Goal: Information Seeking & Learning: Check status

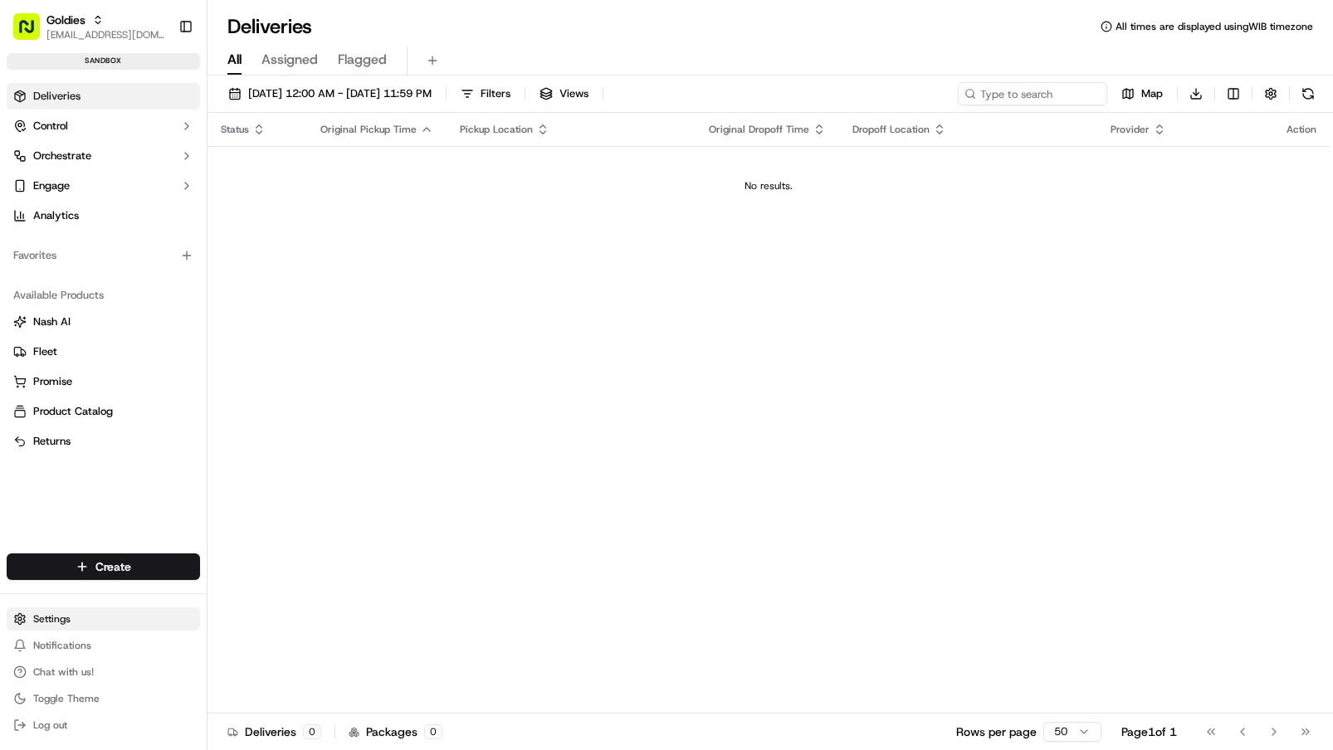
click at [111, 625] on html "Goldies [EMAIL_ADDRESS][DOMAIN_NAME] Toggle Sidebar sandbox Deliveries Control …" at bounding box center [666, 375] width 1333 height 750
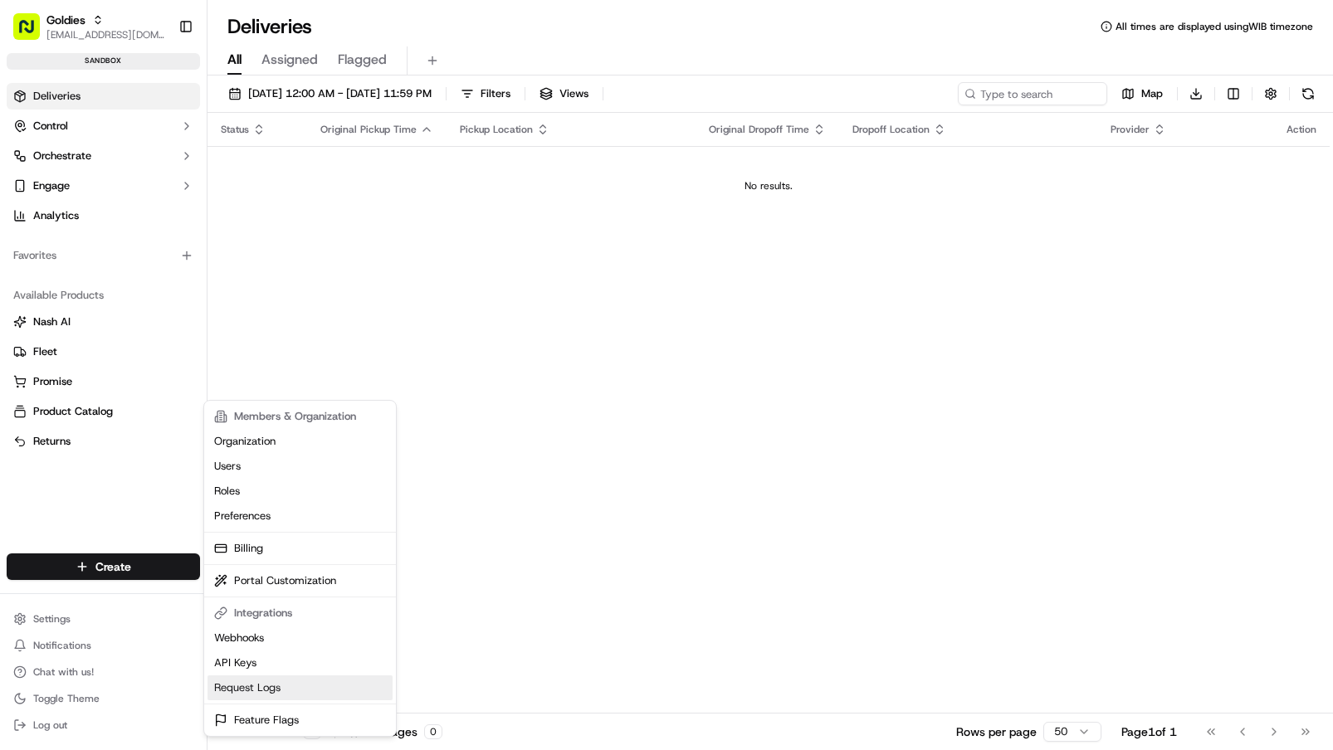
click at [300, 681] on link "Request Logs" at bounding box center [300, 688] width 185 height 25
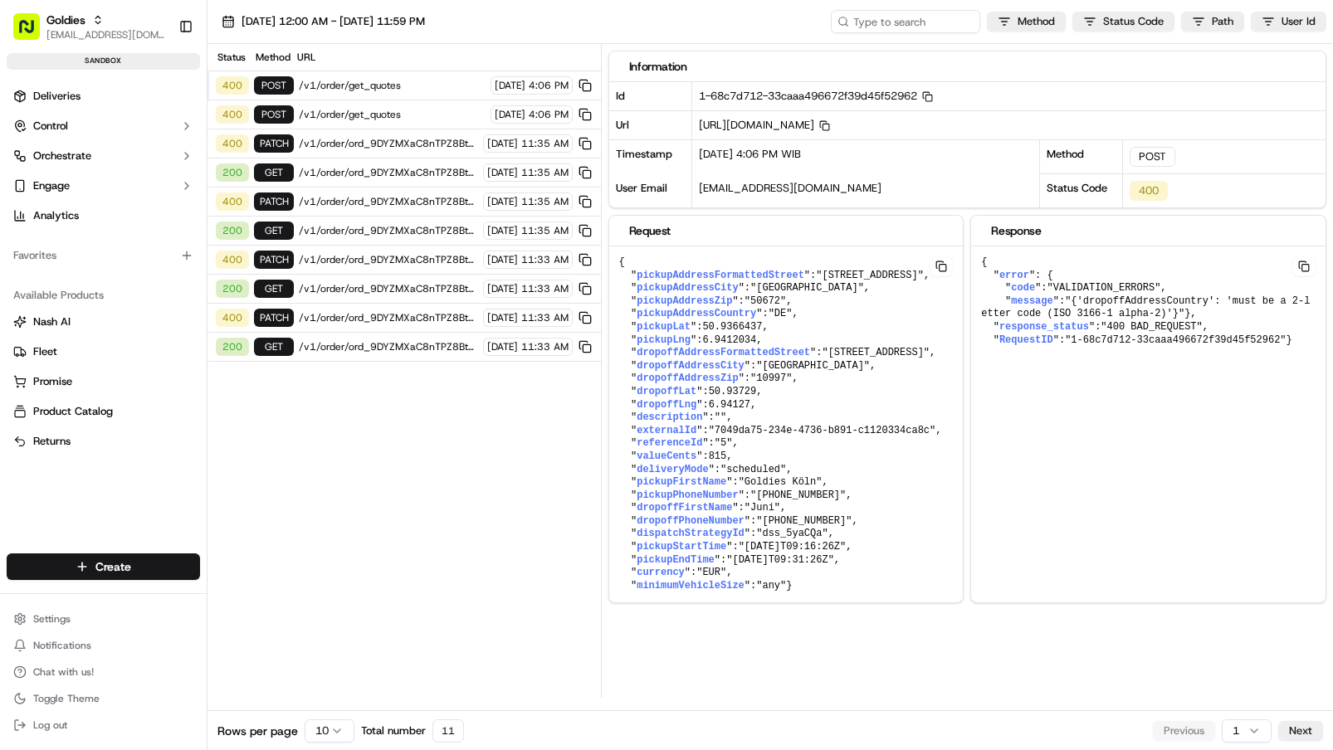
click at [385, 203] on span "/v1/order/ord_9DYZMXaC8nTPZ8BthUkp4n" at bounding box center [388, 201] width 179 height 13
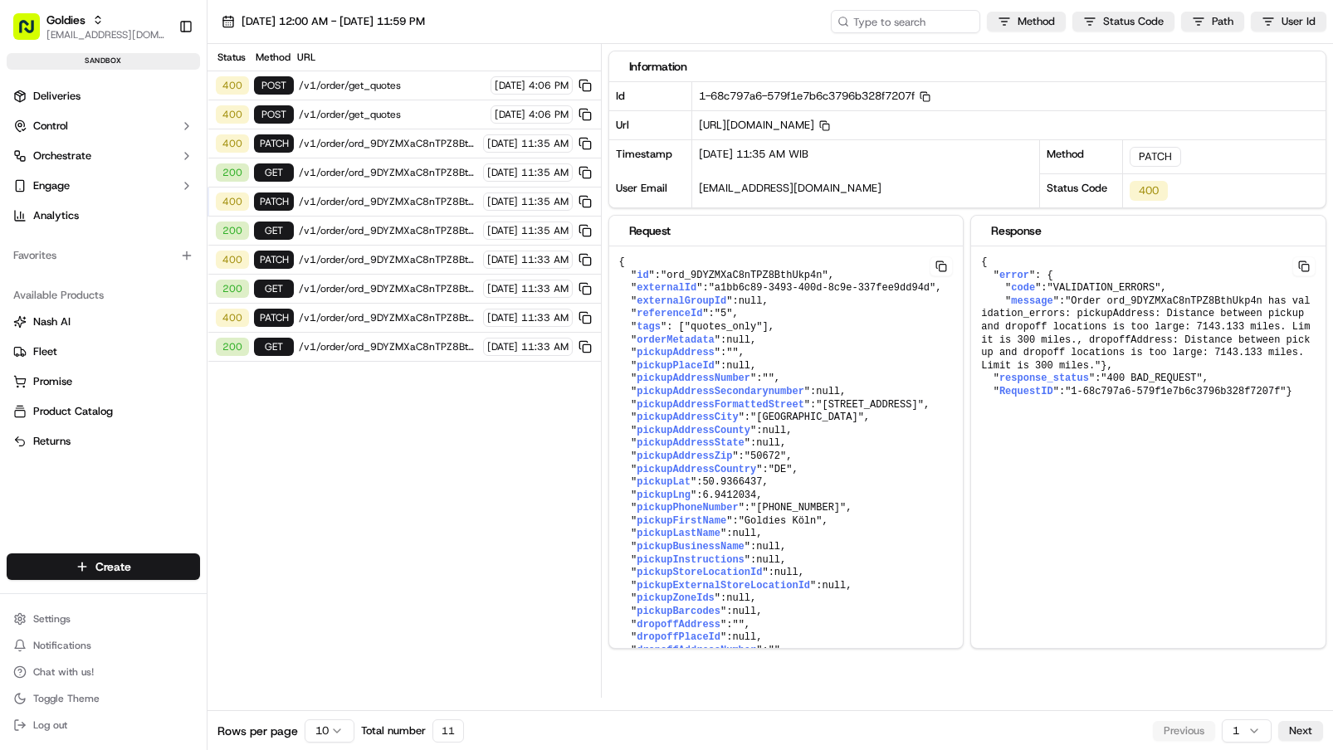
click at [370, 341] on span "/v1/order/ord_9DYZMXaC8nTPZ8BthUkp4n" at bounding box center [388, 346] width 179 height 13
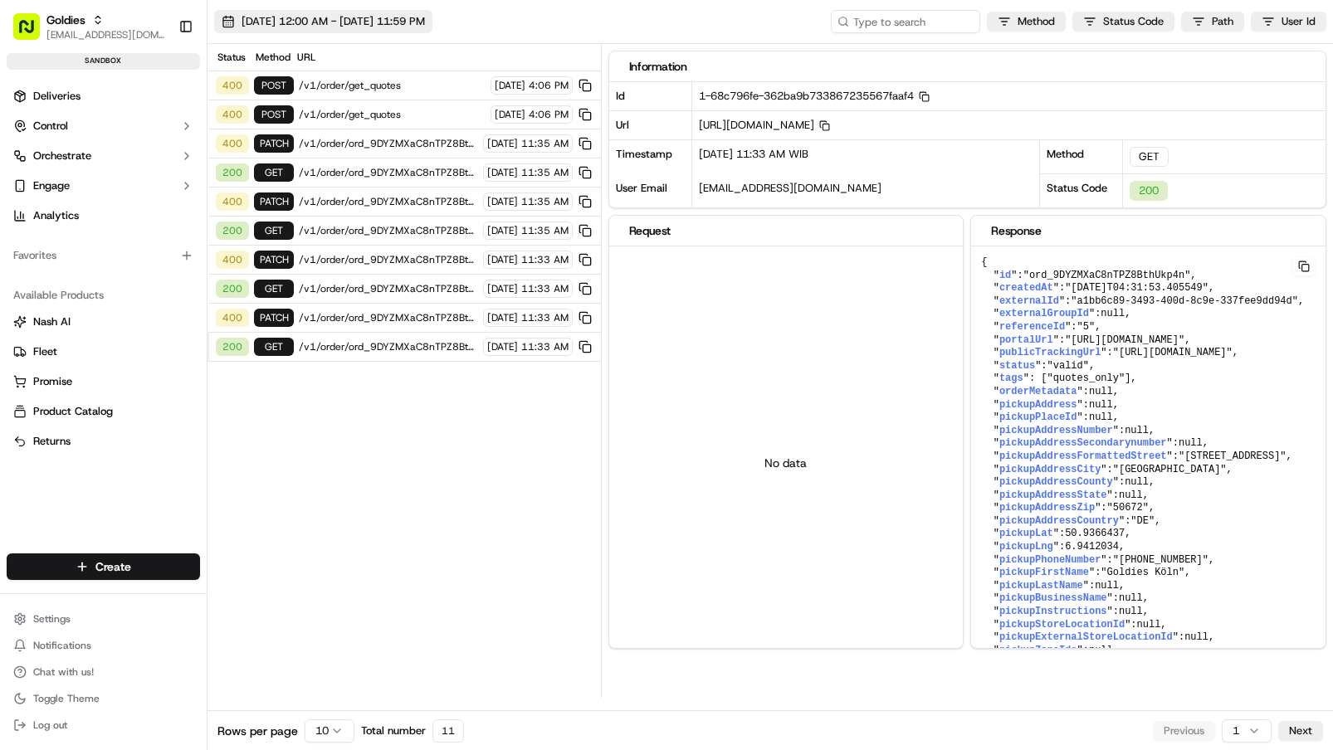
click at [358, 24] on span "[DATE] 12:00 AM - [DATE] 11:59 PM" at bounding box center [333, 21] width 183 height 15
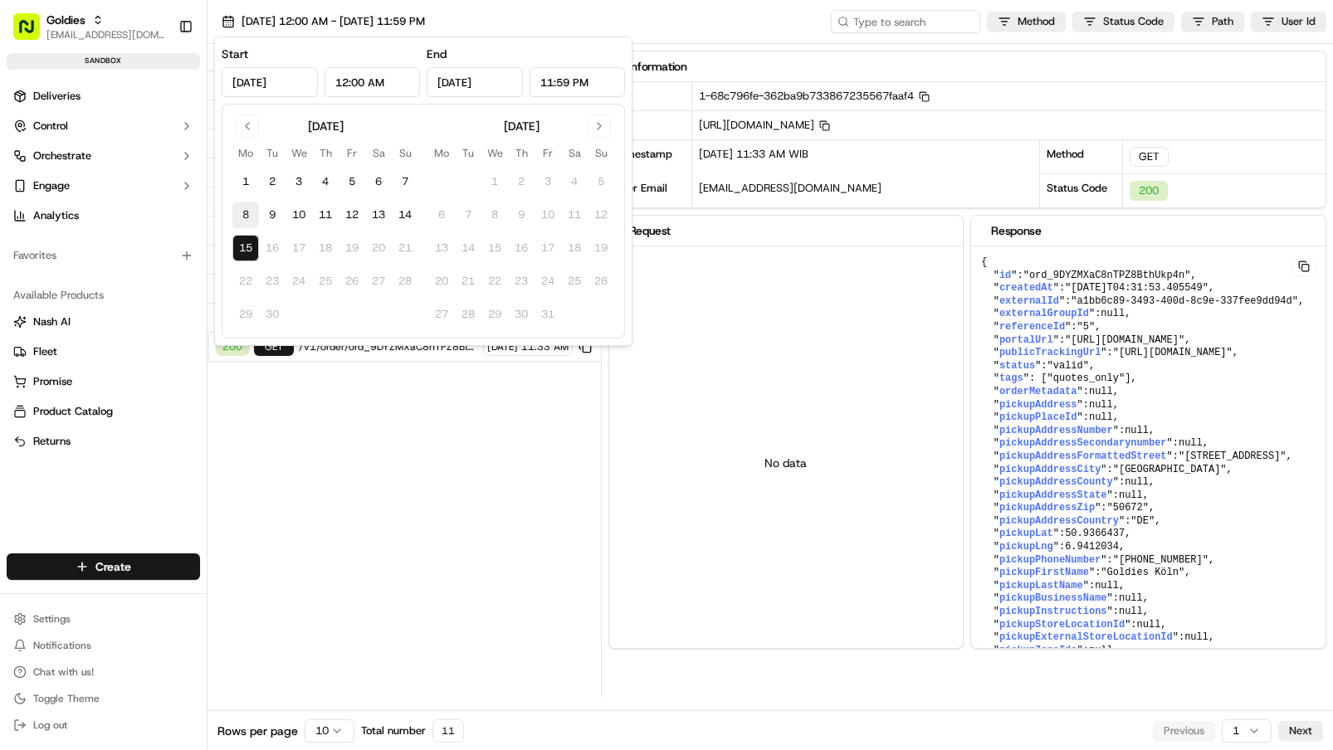
click at [249, 212] on button "8" at bounding box center [245, 215] width 27 height 27
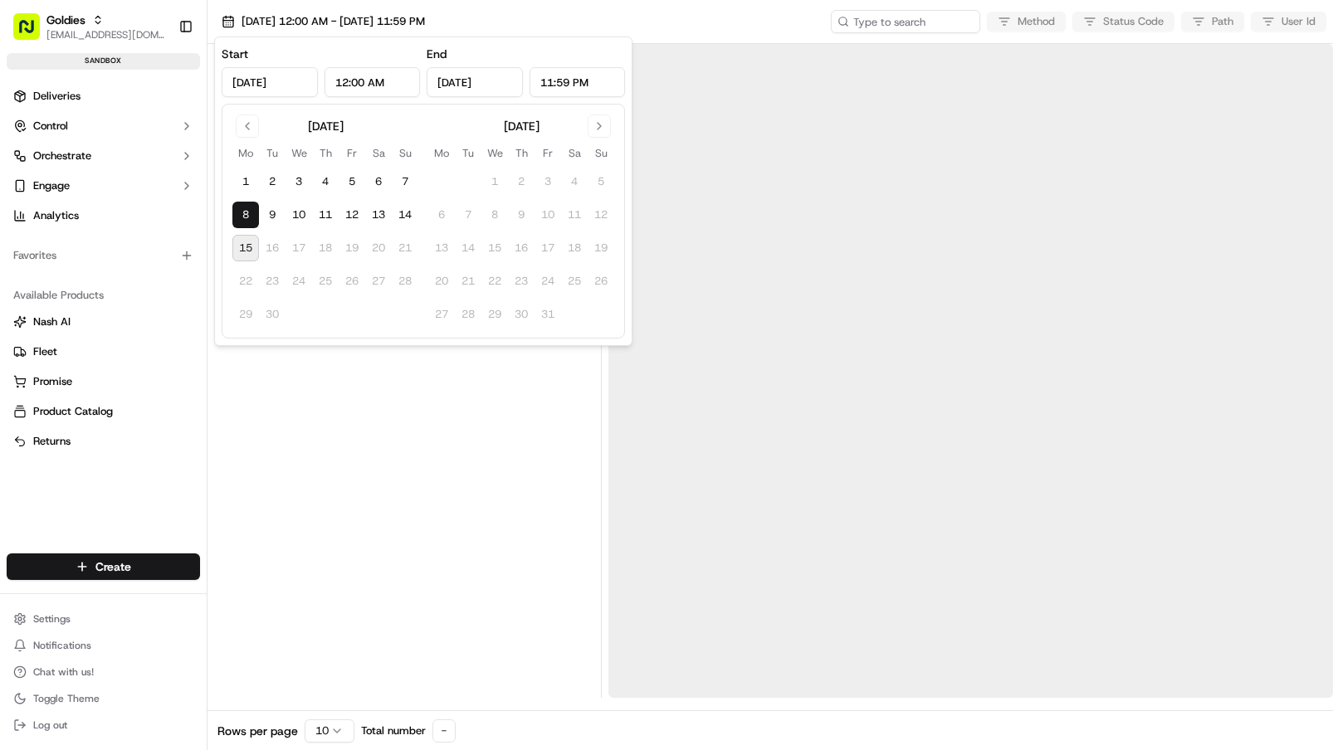
type input "[DATE]"
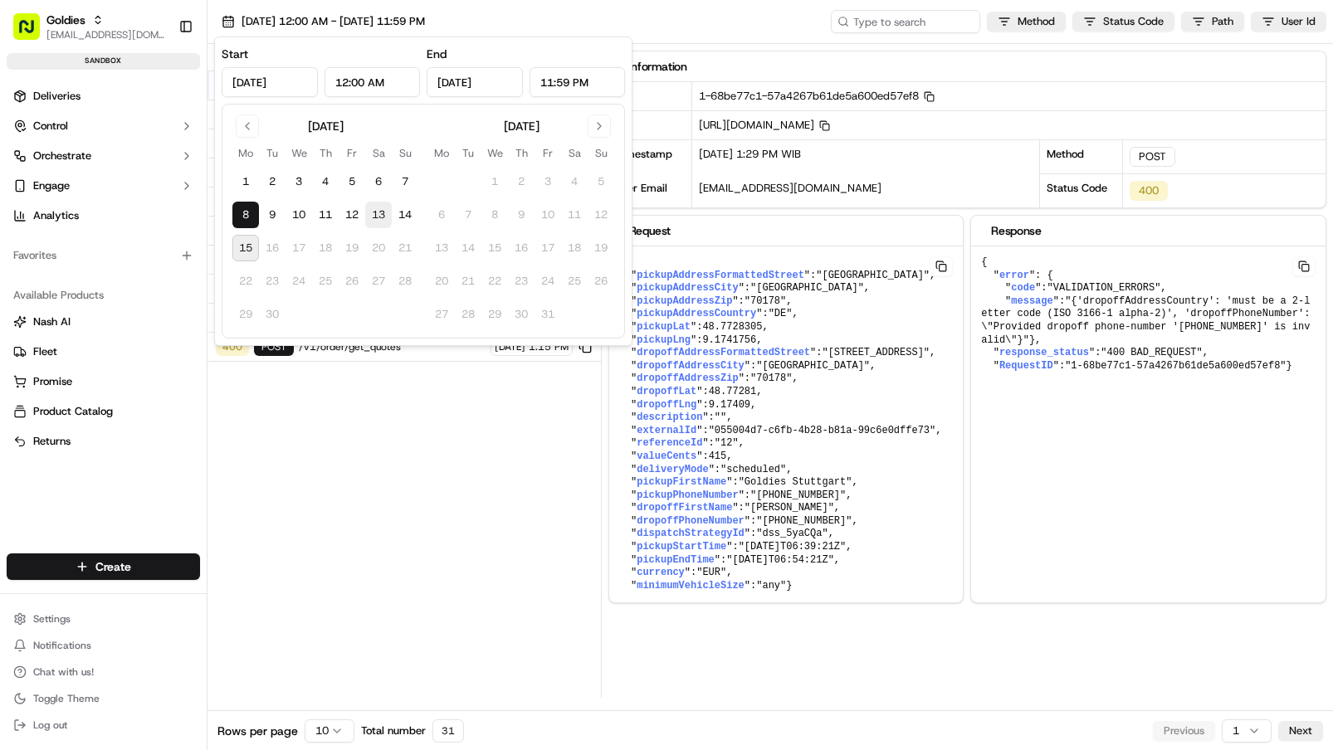
click at [387, 209] on button "13" at bounding box center [378, 215] width 27 height 27
type input "[DATE]"
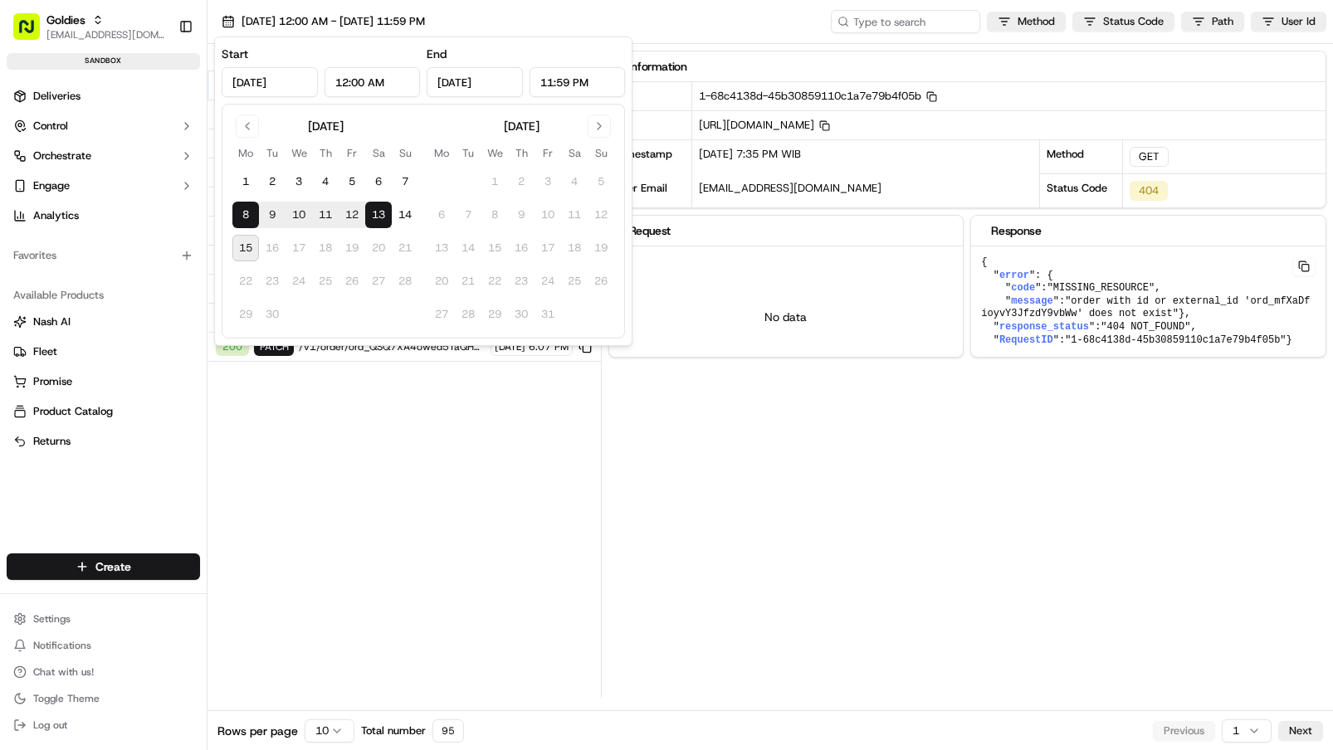
click at [426, 436] on div "Status Method URL 404 GET /v1/order/ord_mfXaDfioyvY3JfzdY9vbWw [DATE] 7:35 PM 4…" at bounding box center [404, 371] width 393 height 654
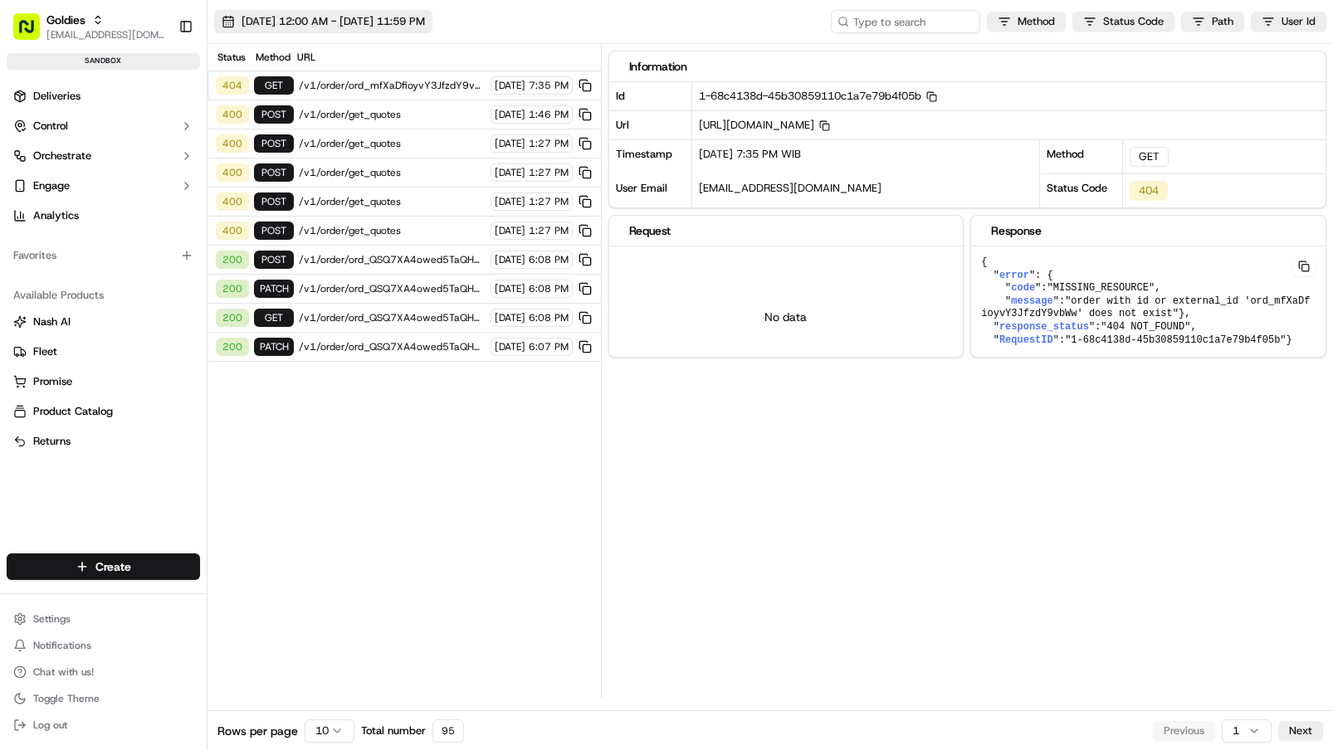
click at [321, 27] on span "[DATE] 12:00 AM - [DATE] 11:59 PM" at bounding box center [333, 21] width 183 height 15
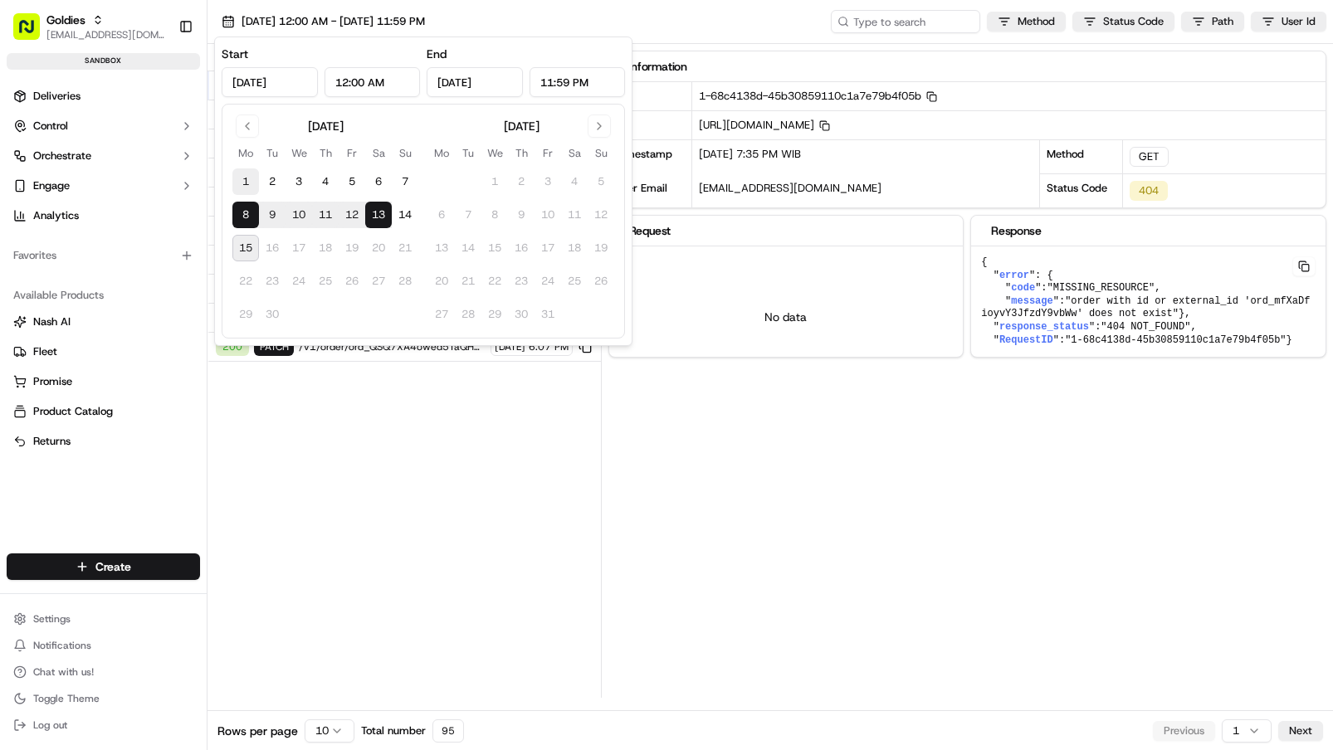
click at [241, 185] on button "1" at bounding box center [245, 182] width 27 height 27
type input "[DATE]"
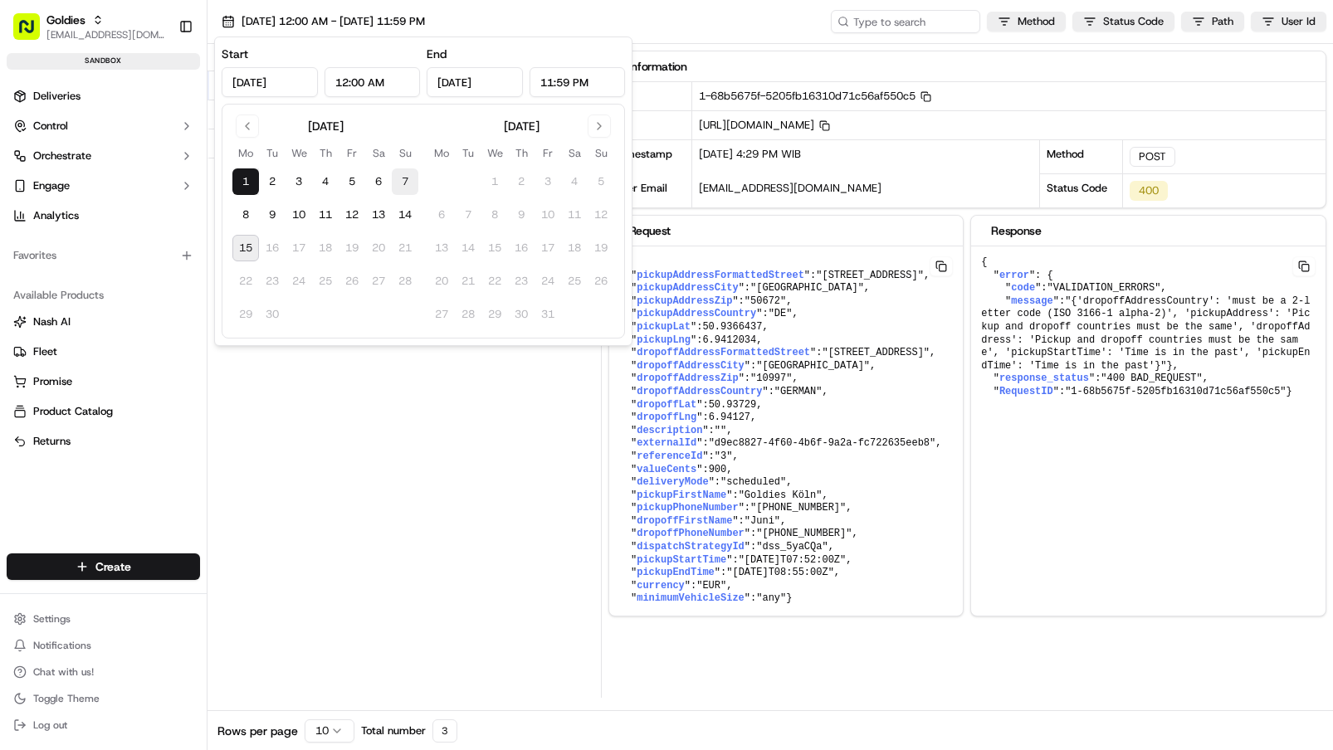
click at [395, 180] on button "7" at bounding box center [405, 182] width 27 height 27
type input "[DATE]"
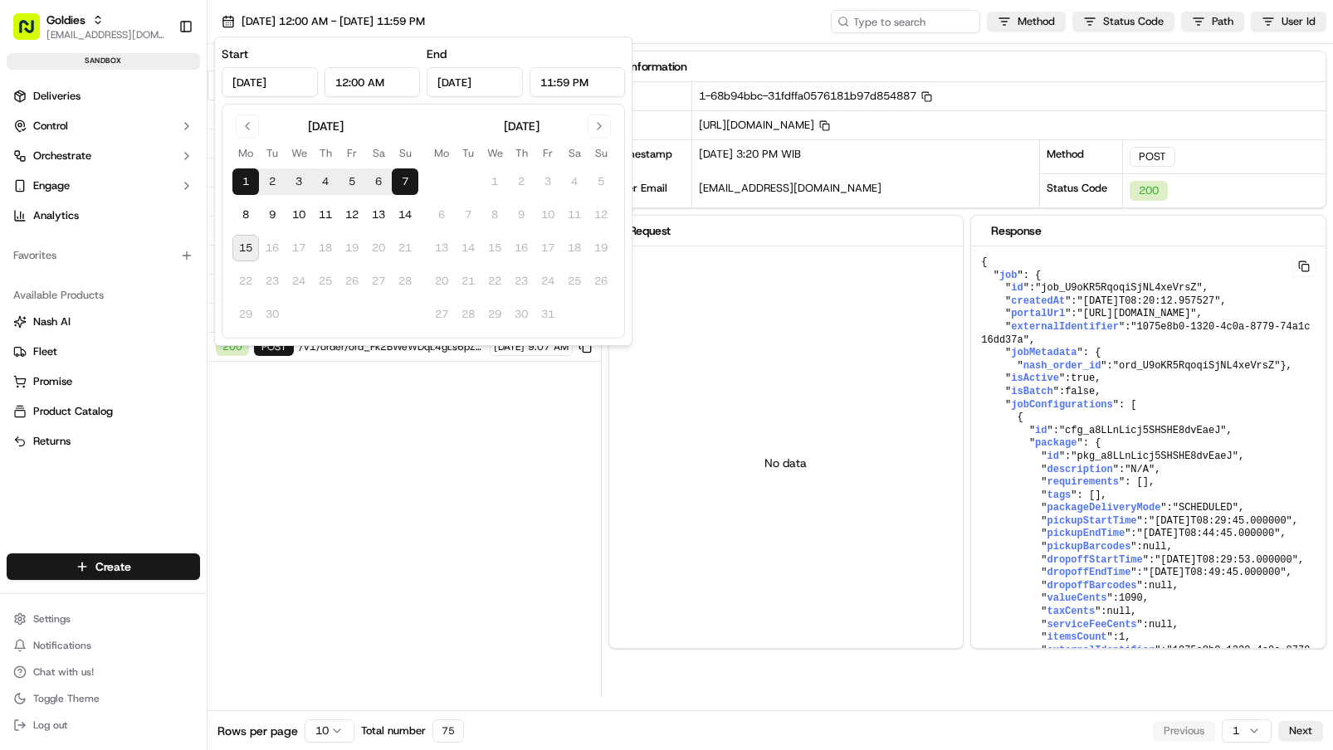
click at [429, 457] on div "Status Method URL 200 POST /v1/order/ord_U9oKR5RqoqiSjNL4xeVrsZ/autodispatch [D…" at bounding box center [404, 371] width 393 height 654
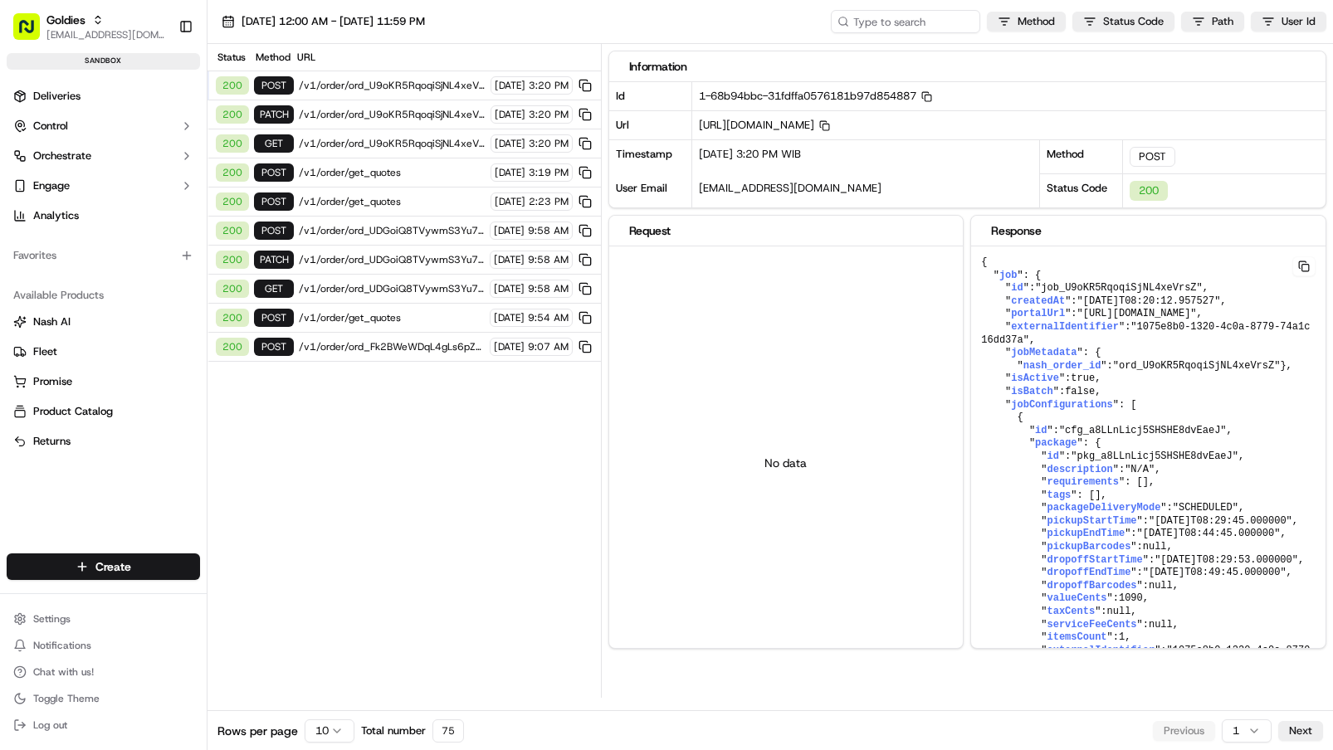
click at [396, 115] on span "/v1/order/ord_U9oKR5RqoqiSjNL4xeVrsZ" at bounding box center [392, 114] width 187 height 13
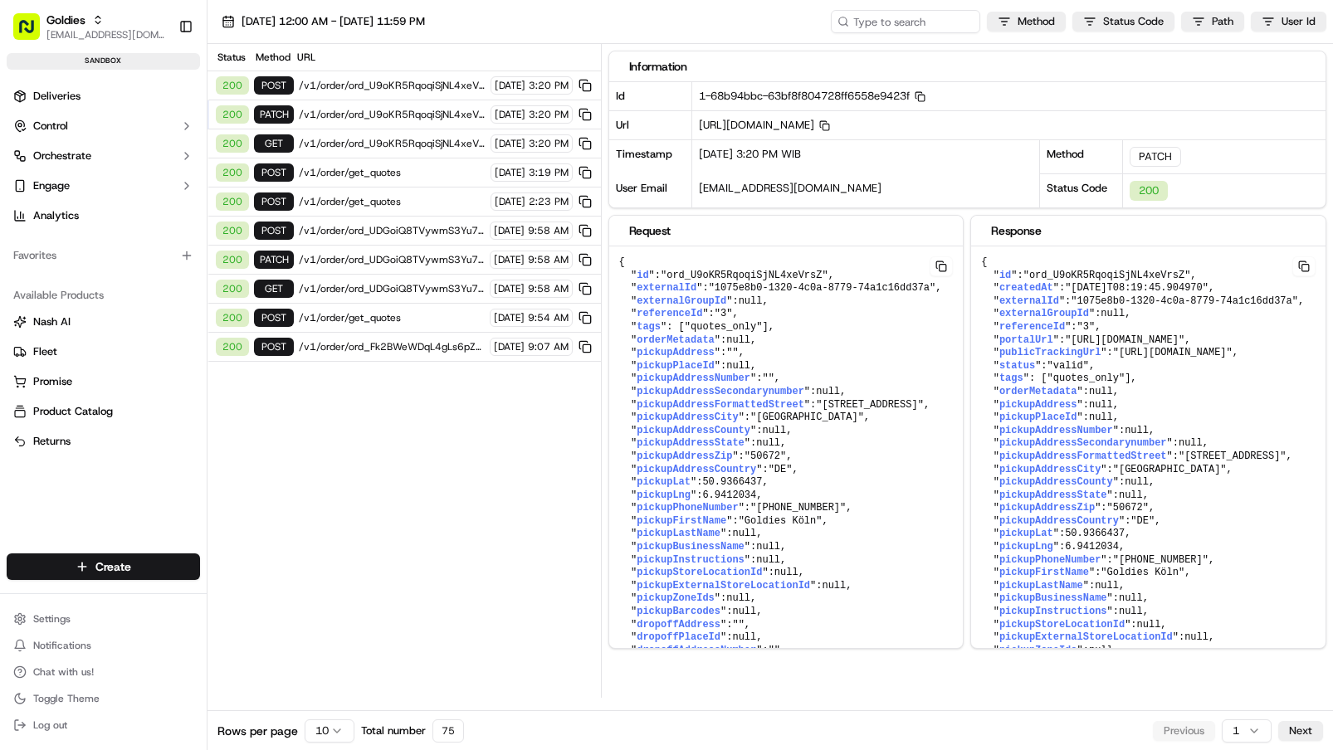
click at [411, 90] on span "/v1/order/ord_U9oKR5RqoqiSjNL4xeVrsZ/autodispatch" at bounding box center [392, 85] width 187 height 13
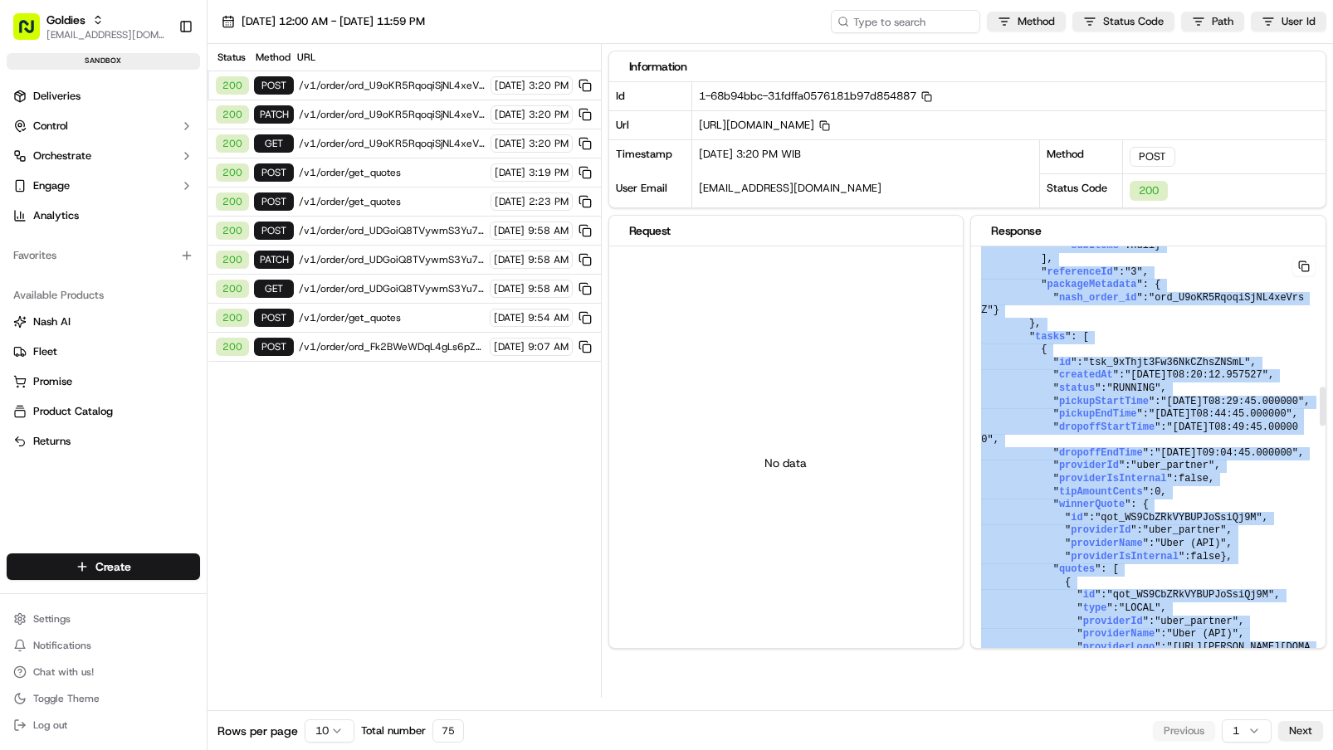
scroll to position [854, 0]
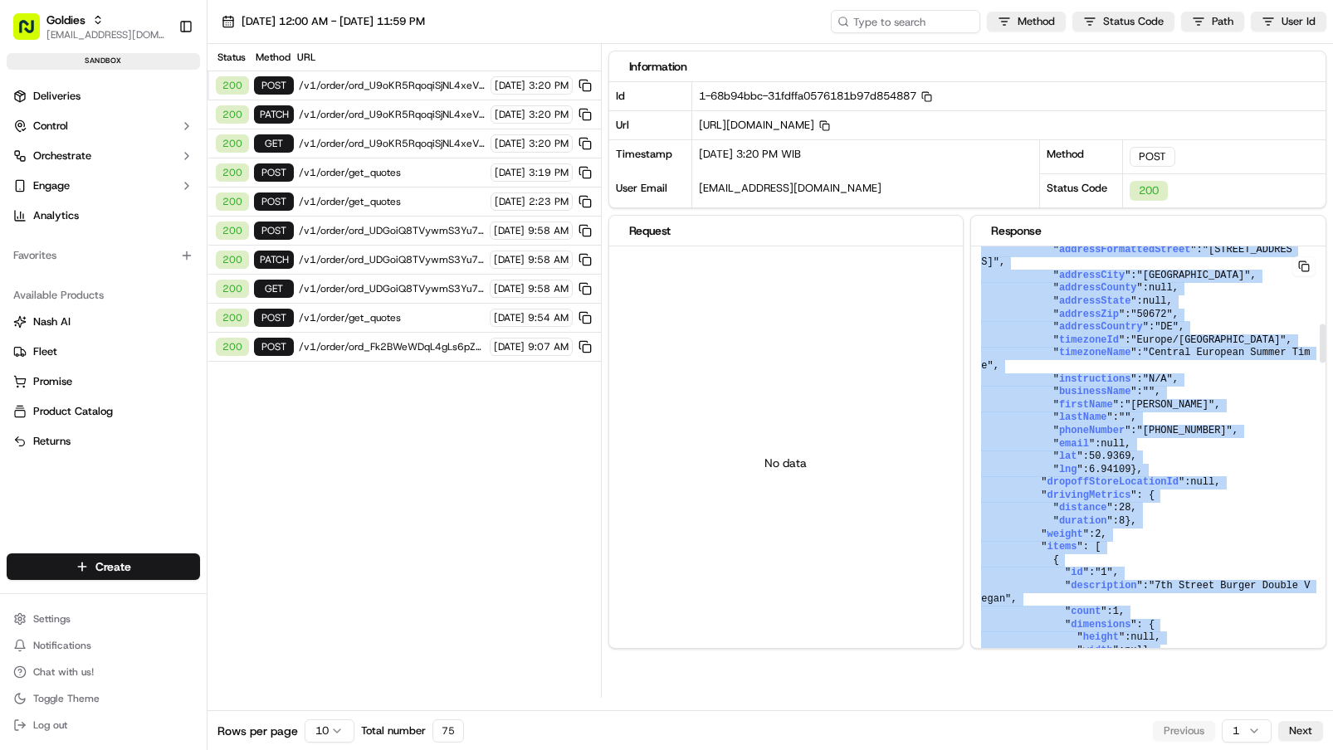
drag, startPoint x: 1173, startPoint y: 388, endPoint x: 1301, endPoint y: 272, distance: 172.2
click at [1301, 271] on button at bounding box center [1303, 266] width 23 height 20
click at [1306, 264] on button at bounding box center [1303, 266] width 23 height 20
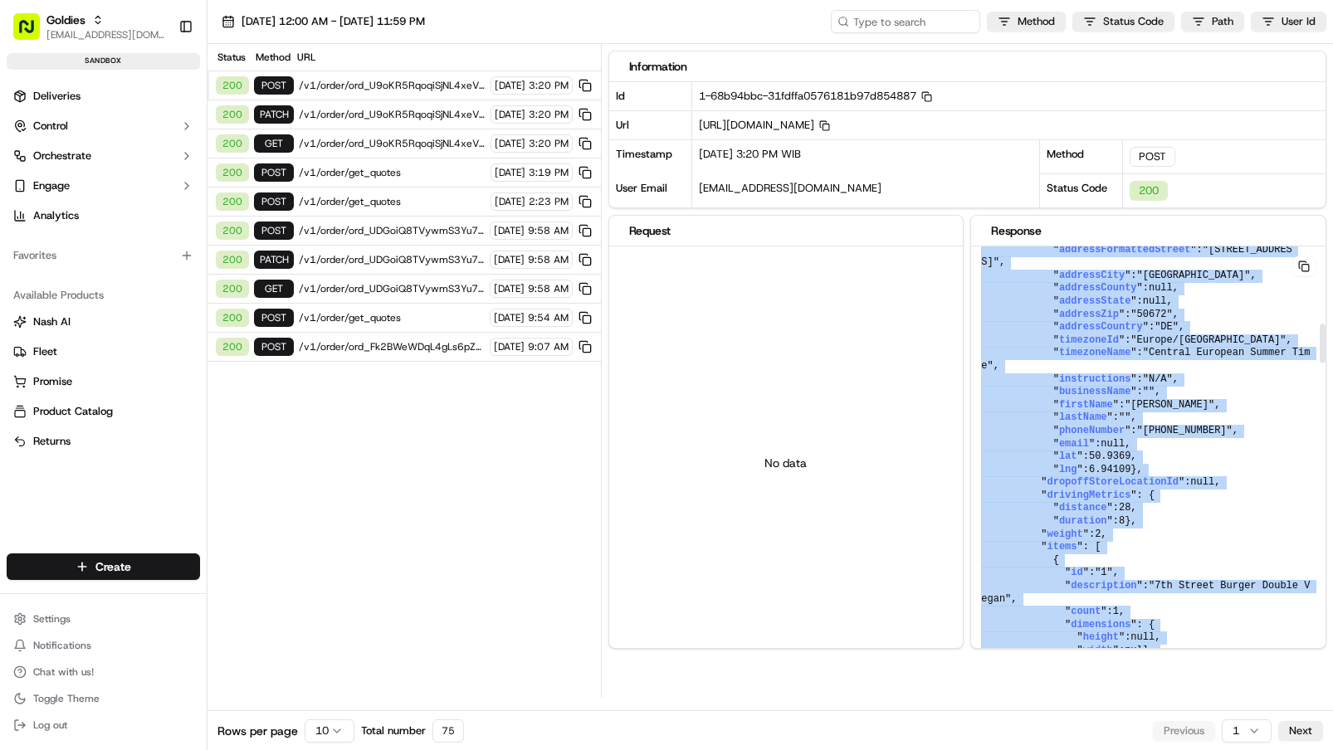
click at [1233, 269] on span ""[STREET_ADDRESS]"" at bounding box center [1136, 256] width 311 height 25
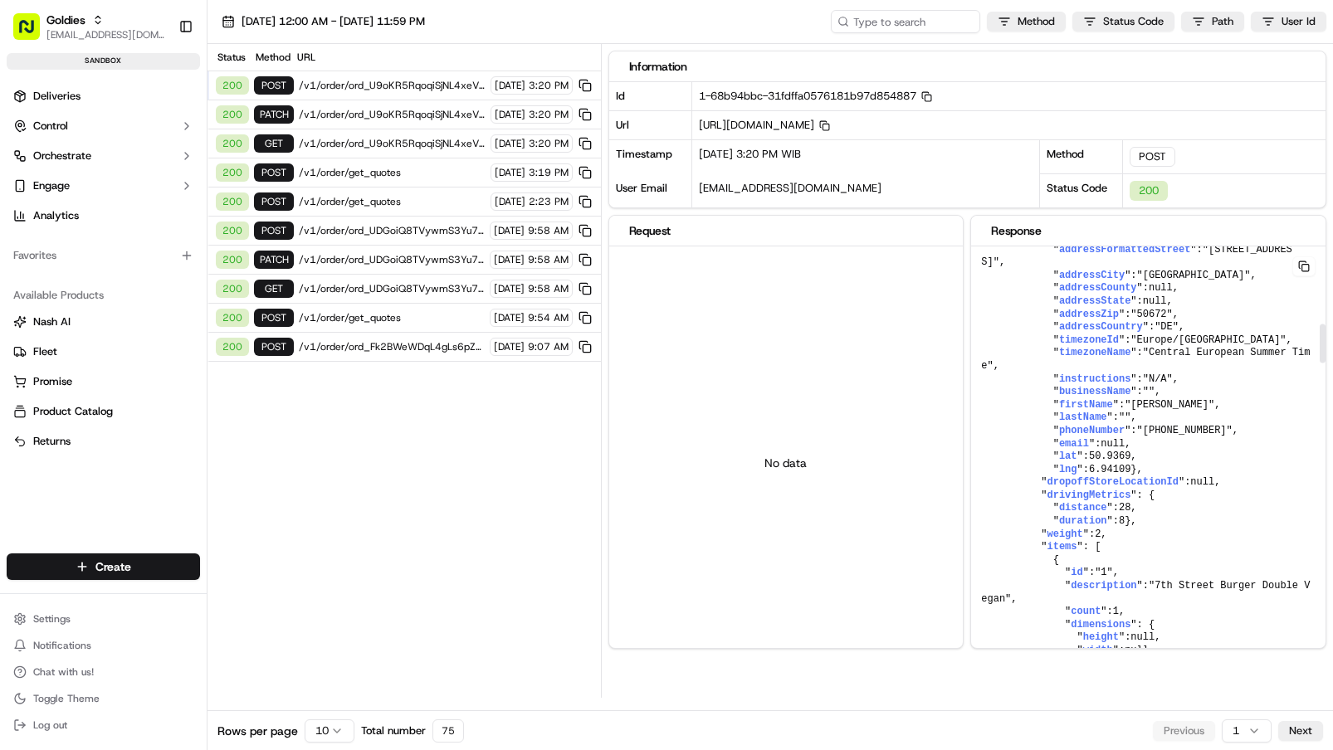
click at [1233, 269] on span ""[STREET_ADDRESS]"" at bounding box center [1136, 256] width 311 height 25
click at [1299, 269] on button at bounding box center [1303, 266] width 23 height 20
click at [1300, 267] on button at bounding box center [1303, 266] width 23 height 20
